Goal: Transaction & Acquisition: Purchase product/service

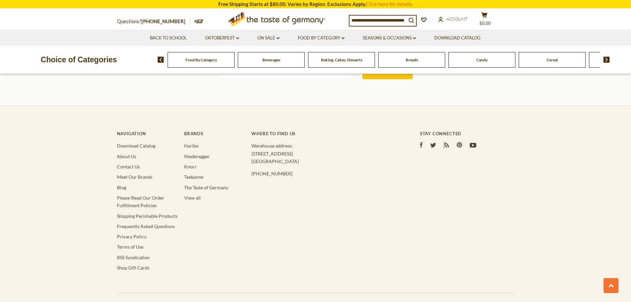
scroll to position [1663, 0]
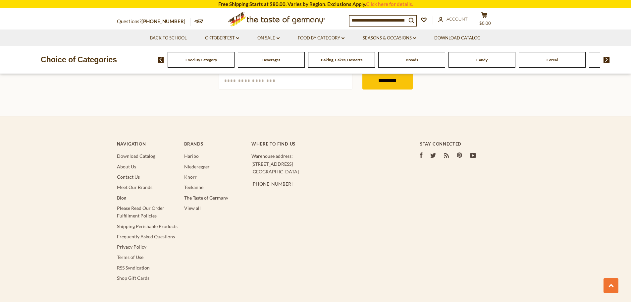
click at [130, 164] on link "About Us" at bounding box center [126, 167] width 19 height 6
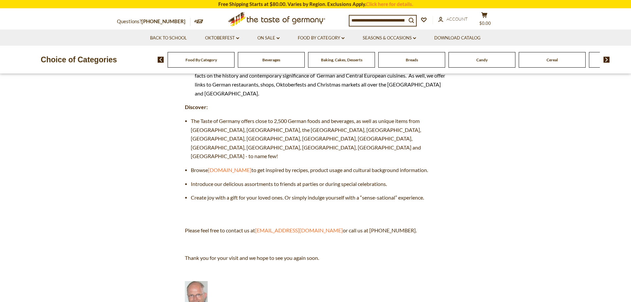
scroll to position [232, 0]
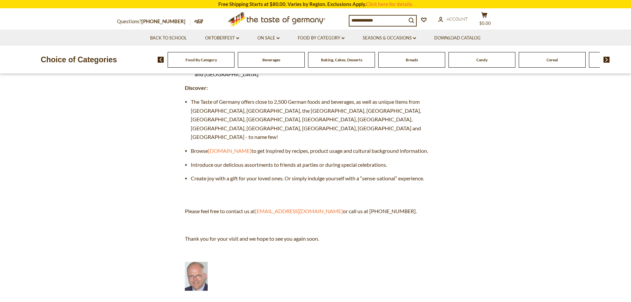
click at [202, 61] on span "Food By Category" at bounding box center [200, 59] width 31 height 5
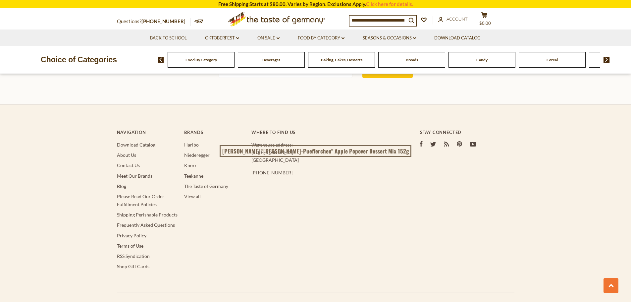
scroll to position [1888, 0]
click at [204, 151] on link "Niederegger" at bounding box center [197, 154] width 26 height 6
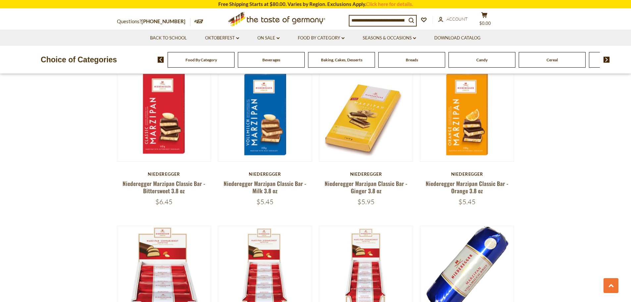
scroll to position [397, 0]
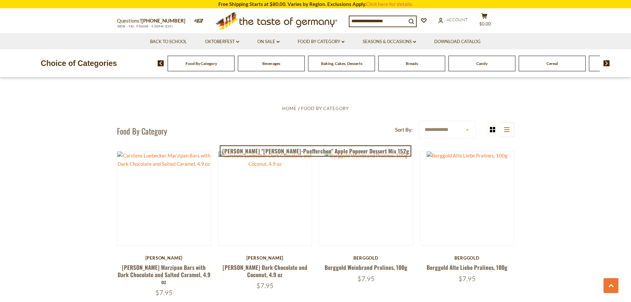
scroll to position [1888, 0]
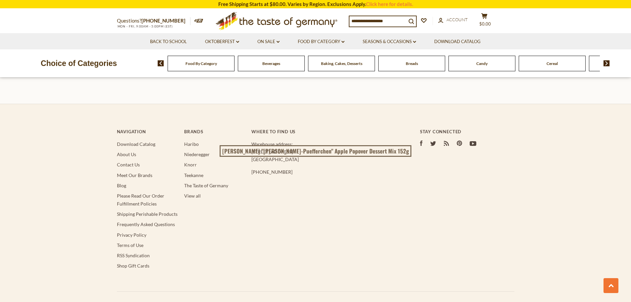
click at [607, 65] on img at bounding box center [606, 63] width 6 height 6
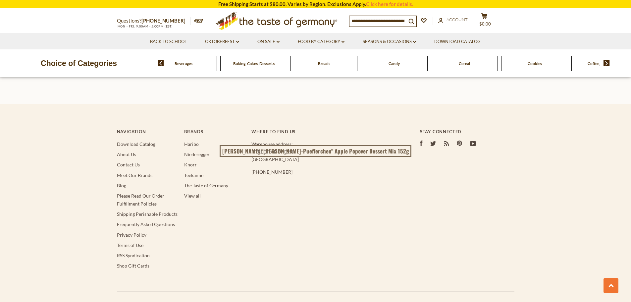
click at [608, 63] on img at bounding box center [606, 63] width 6 height 6
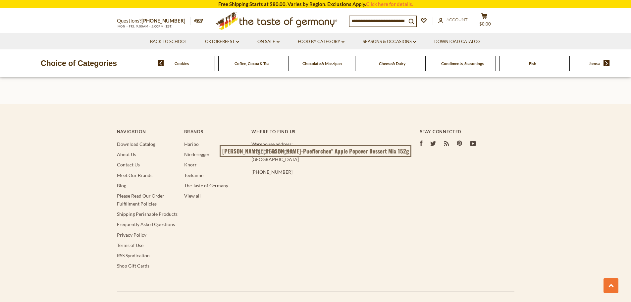
click at [535, 63] on span "Fish" at bounding box center [532, 63] width 7 height 5
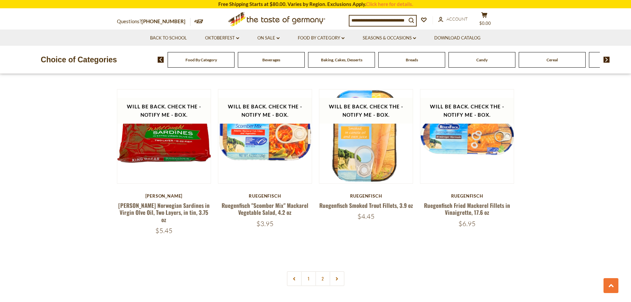
scroll to position [1523, 0]
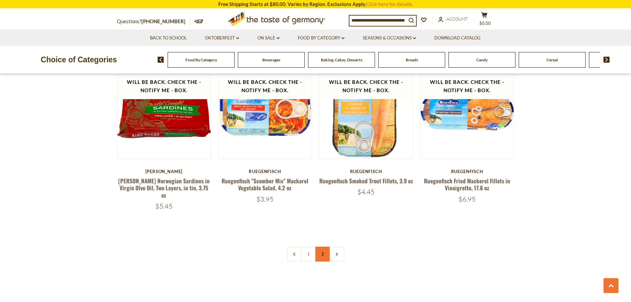
click at [322, 246] on link "2" at bounding box center [322, 253] width 15 height 15
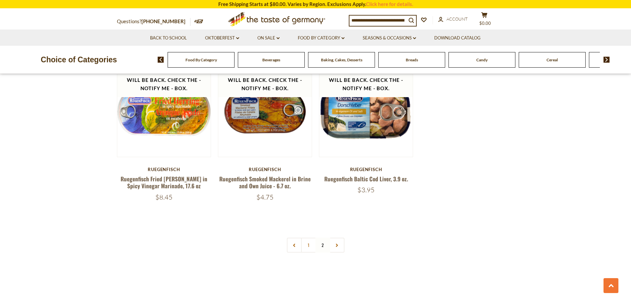
scroll to position [444, 0]
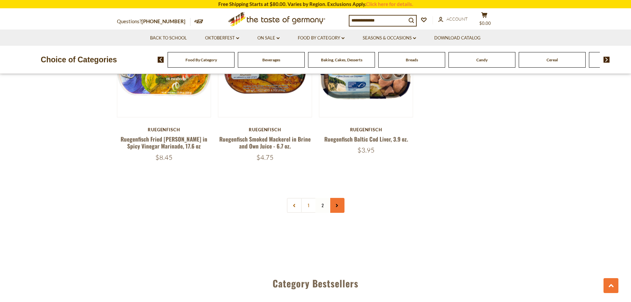
click at [338, 205] on use at bounding box center [337, 205] width 2 height 3
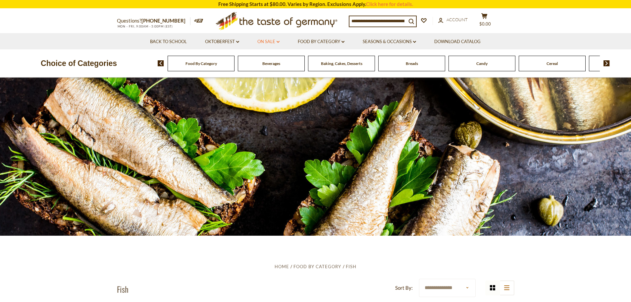
click at [266, 41] on link "On Sale dropdown_arrow" at bounding box center [268, 41] width 22 height 7
click at [271, 59] on link "All On Sale" at bounding box center [266, 59] width 24 height 6
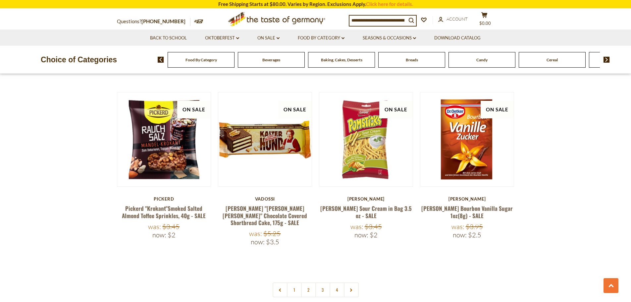
scroll to position [1523, 0]
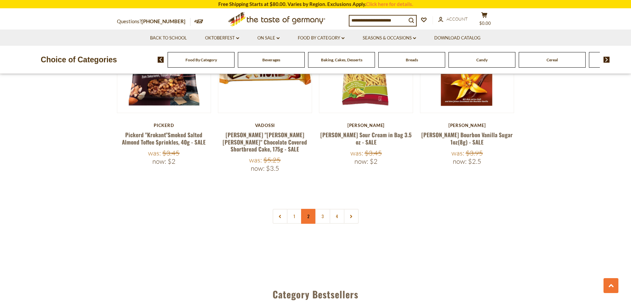
click at [307, 209] on link "2" at bounding box center [308, 216] width 15 height 15
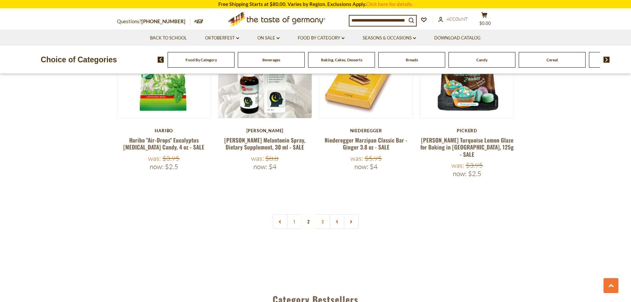
scroll to position [1512, 0]
click at [323, 214] on link "3" at bounding box center [322, 221] width 15 height 15
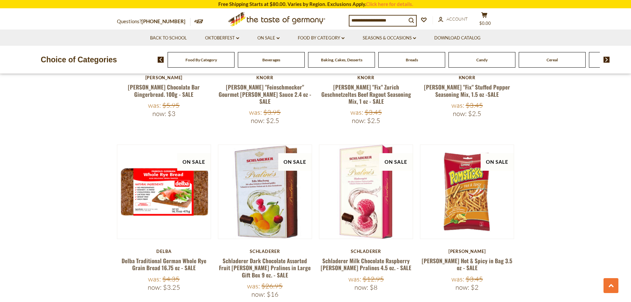
scroll to position [1478, 0]
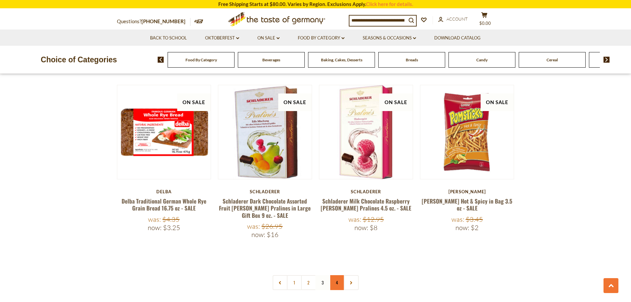
click at [338, 275] on link "4" at bounding box center [337, 282] width 15 height 15
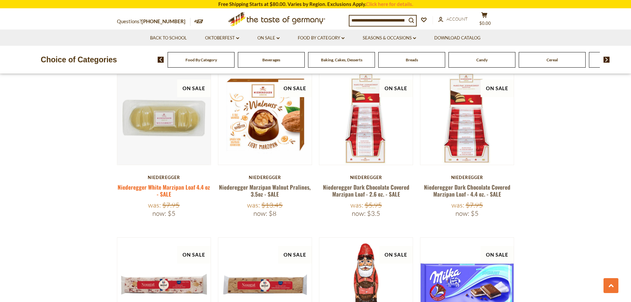
scroll to position [485, 0]
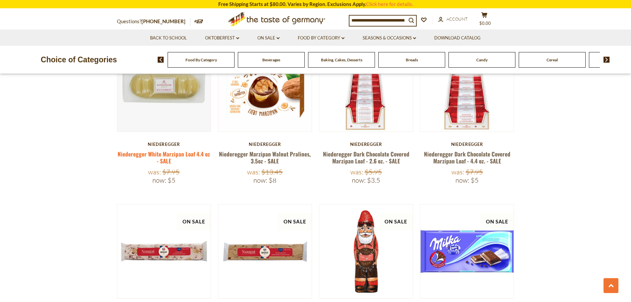
click at [164, 155] on link "Niederegger White Marzipan Loaf 4.4 oz - SALE" at bounding box center [164, 157] width 92 height 15
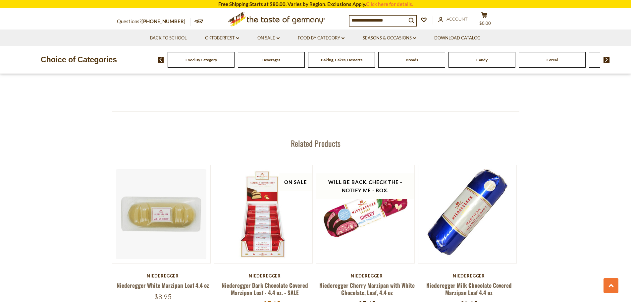
scroll to position [795, 0]
